Goal: Information Seeking & Learning: Find specific page/section

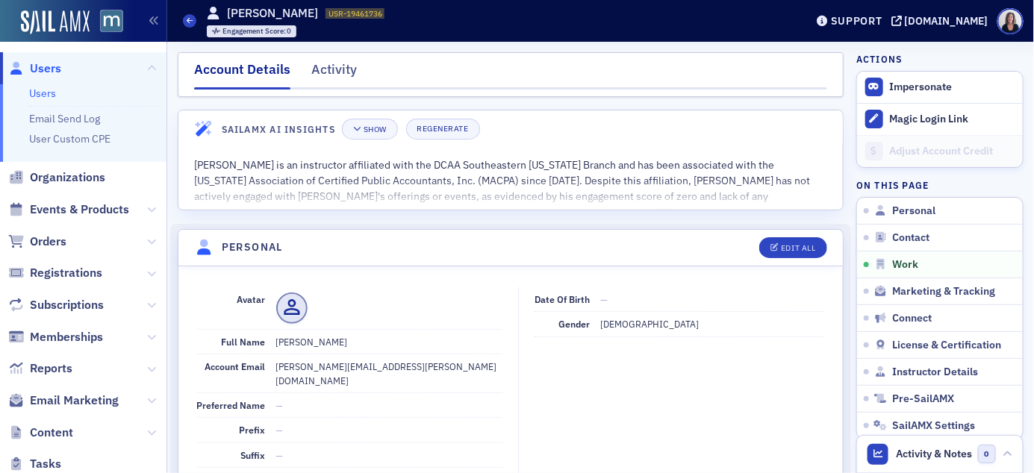
scroll to position [964, 0]
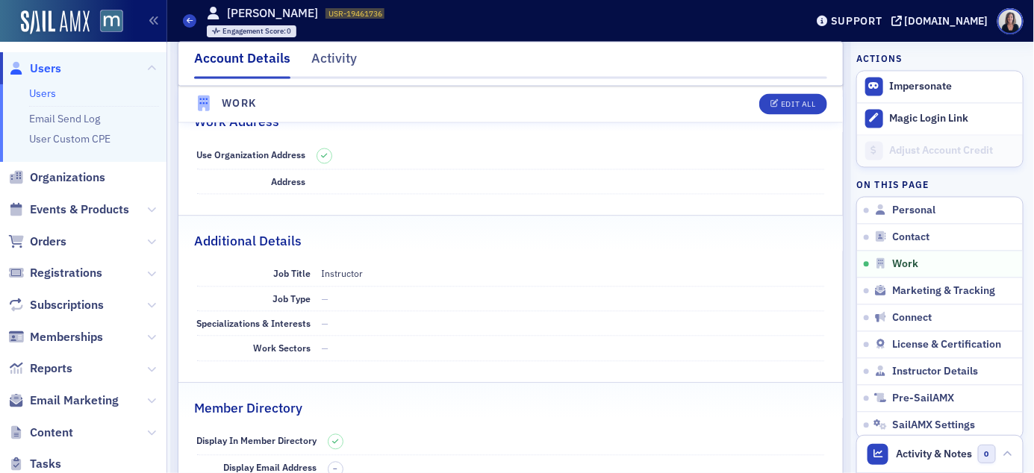
click at [51, 70] on span "Users" at bounding box center [45, 68] width 31 height 16
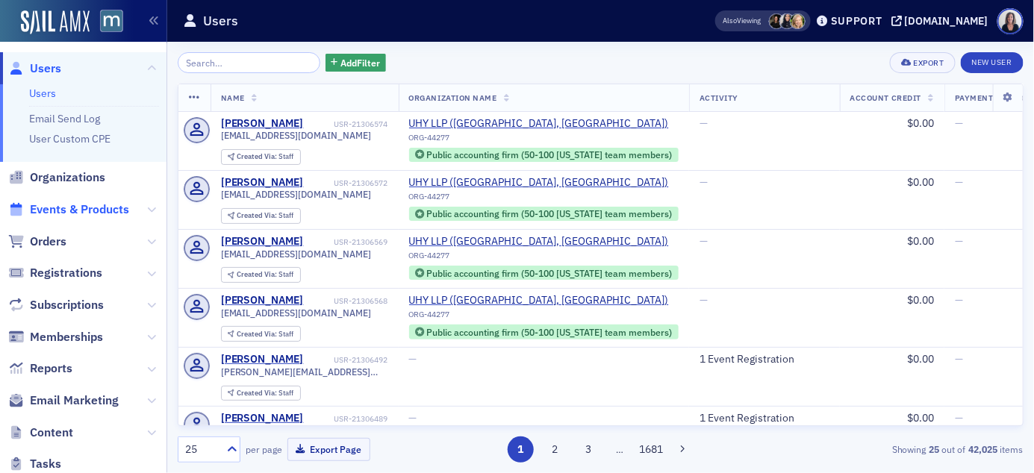
click at [99, 208] on span "Events & Products" at bounding box center [79, 210] width 99 height 16
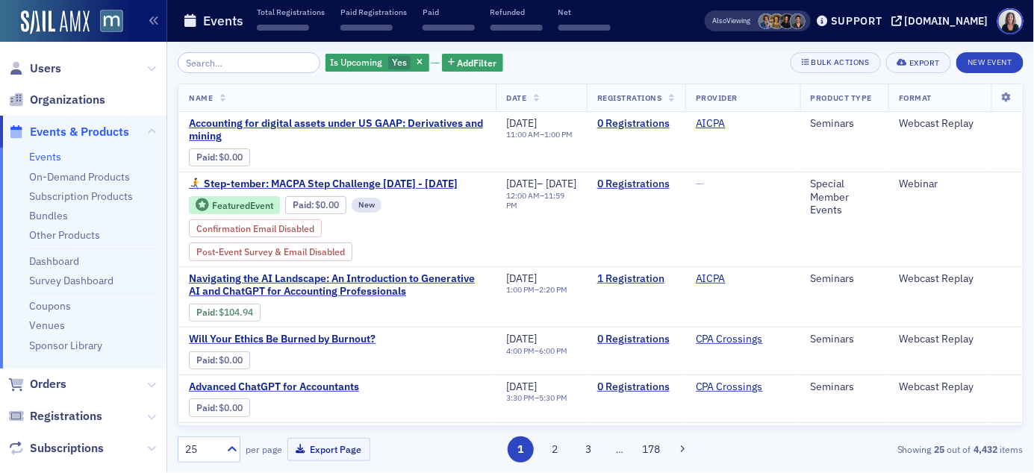
click at [217, 61] on input "search" at bounding box center [249, 62] width 143 height 21
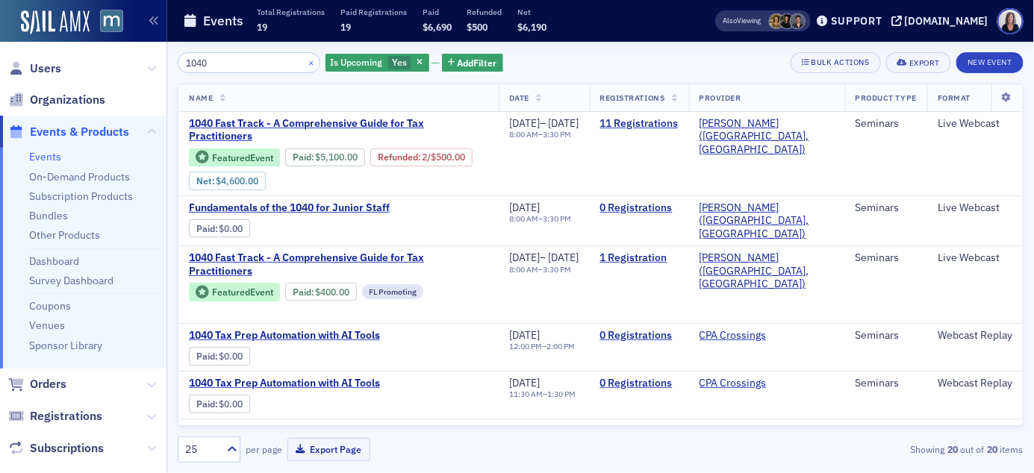
type input "1040"
click at [305, 63] on button "×" at bounding box center [311, 61] width 13 height 13
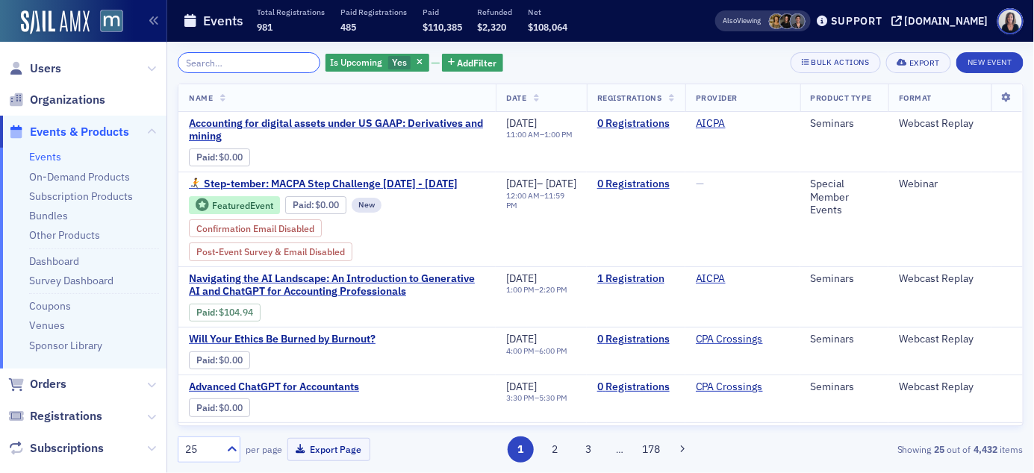
click at [201, 65] on input "search" at bounding box center [249, 62] width 143 height 21
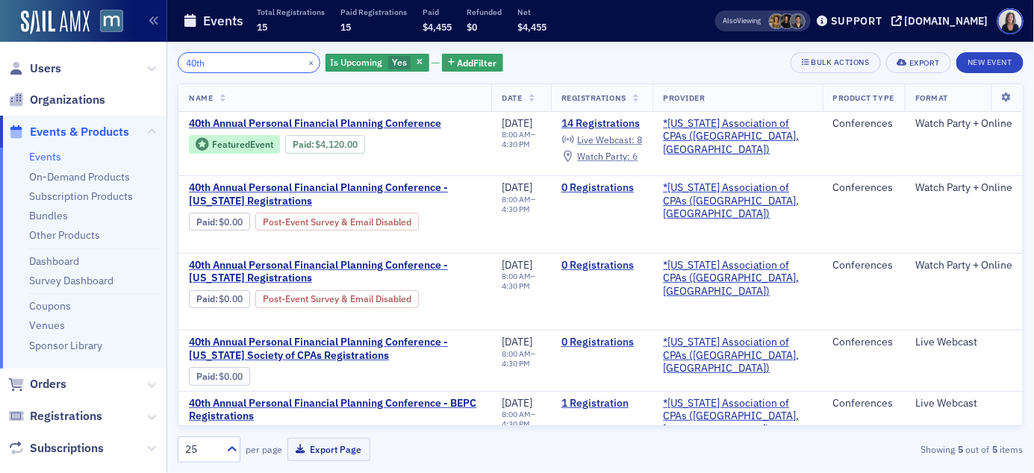
type input "40th"
